Goal: Navigation & Orientation: Find specific page/section

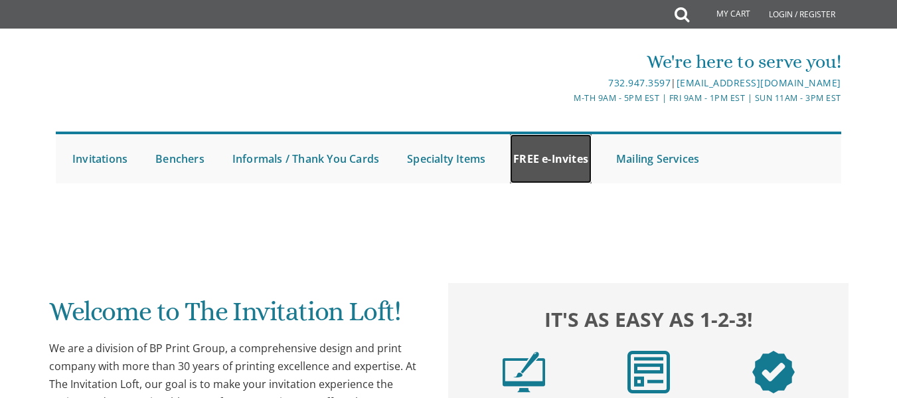
click at [591, 150] on link "FREE e-Invites" at bounding box center [551, 158] width 82 height 49
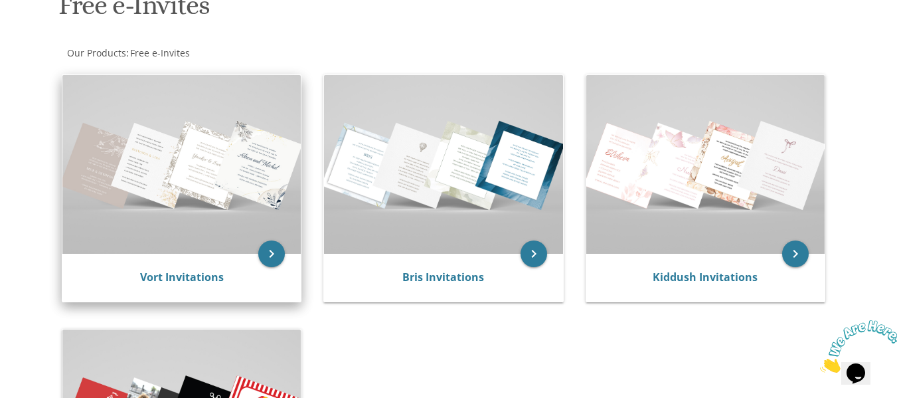
click at [250, 251] on img at bounding box center [181, 164] width 238 height 179
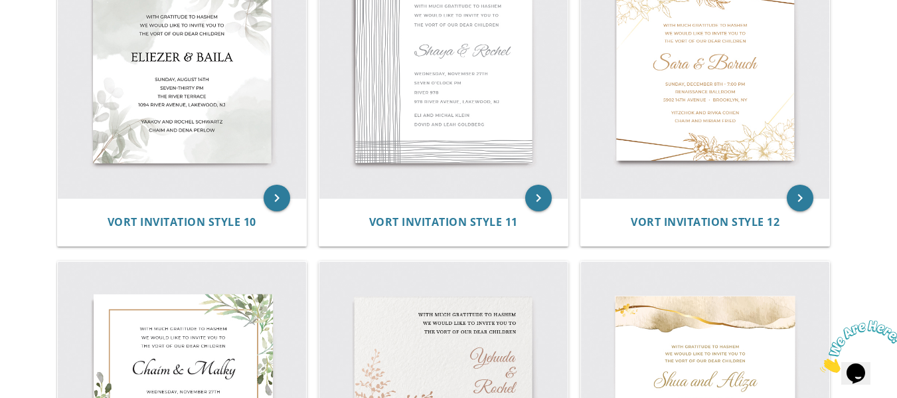
scroll to position [1294, 0]
